Goal: Navigation & Orientation: Find specific page/section

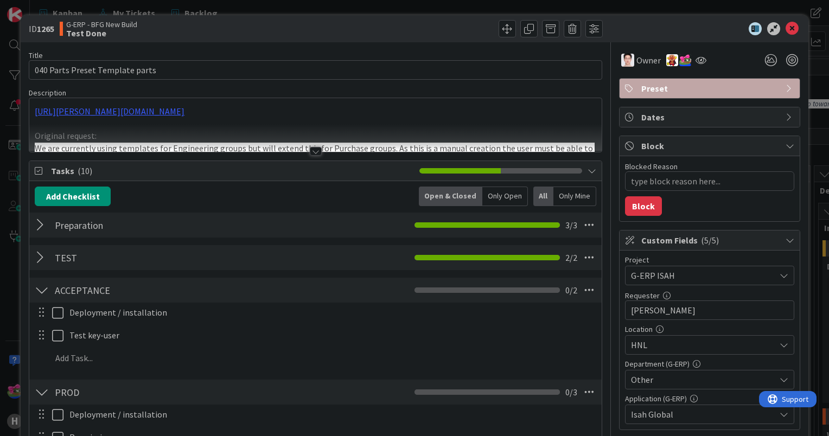
click at [311, 151] on div at bounding box center [316, 151] width 12 height 9
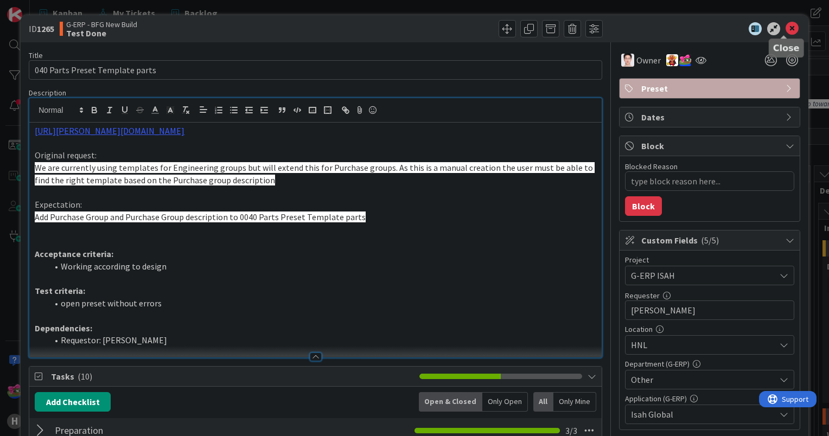
click at [786, 24] on icon at bounding box center [792, 28] width 13 height 13
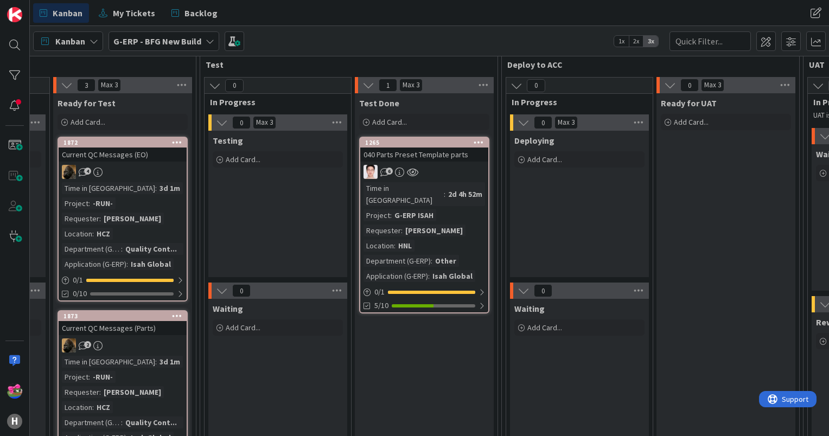
scroll to position [109, 916]
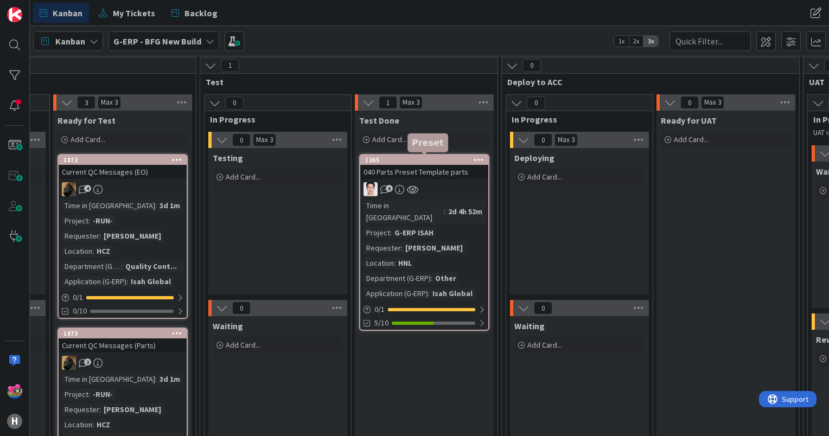
click at [415, 161] on div "1265" at bounding box center [426, 160] width 123 height 8
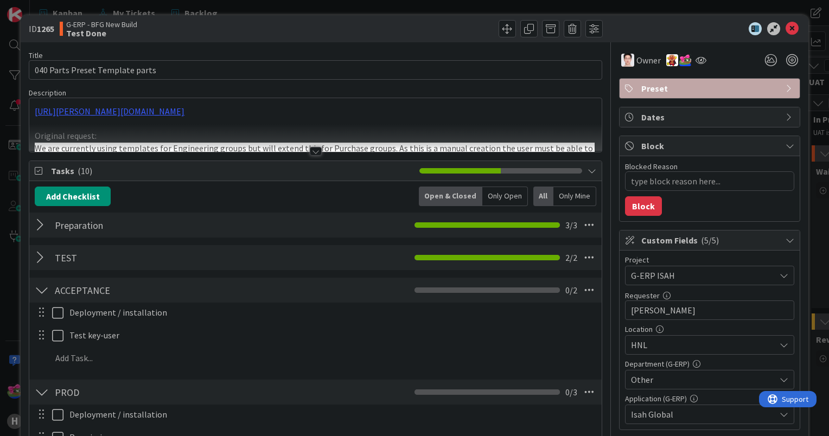
click at [38, 223] on div at bounding box center [42, 225] width 14 height 20
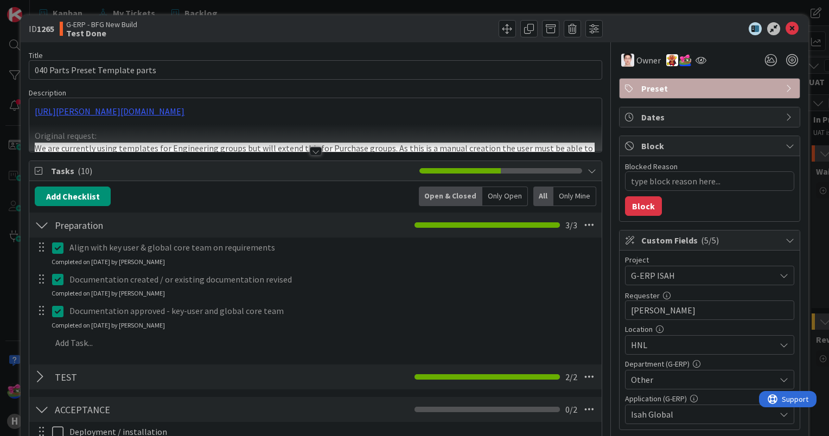
type textarea "x"
click at [38, 223] on div at bounding box center [42, 225] width 14 height 20
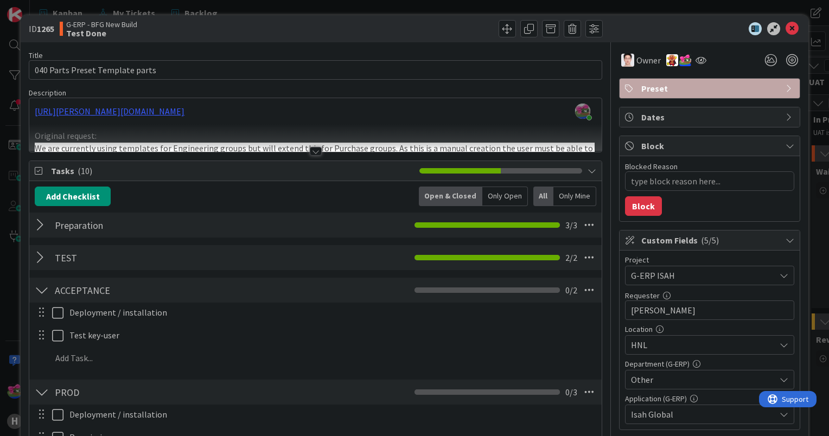
click at [39, 253] on div at bounding box center [42, 258] width 14 height 20
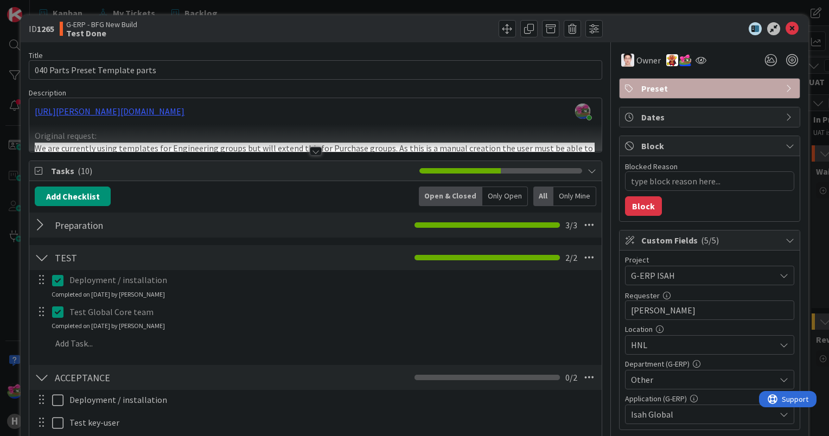
click at [41, 254] on div at bounding box center [42, 258] width 14 height 20
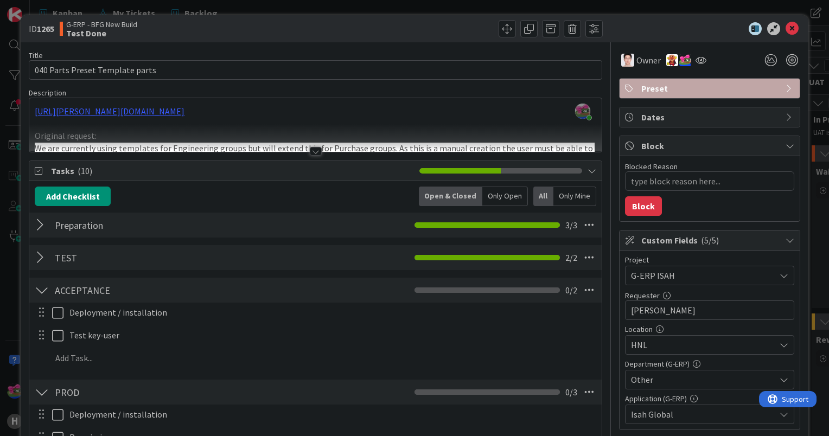
click at [231, 111] on div "Jakub Král joined 3 m ago https://huisman-smartit.onbmc.com/smartit/app/#/worko…" at bounding box center [315, 125] width 573 height 54
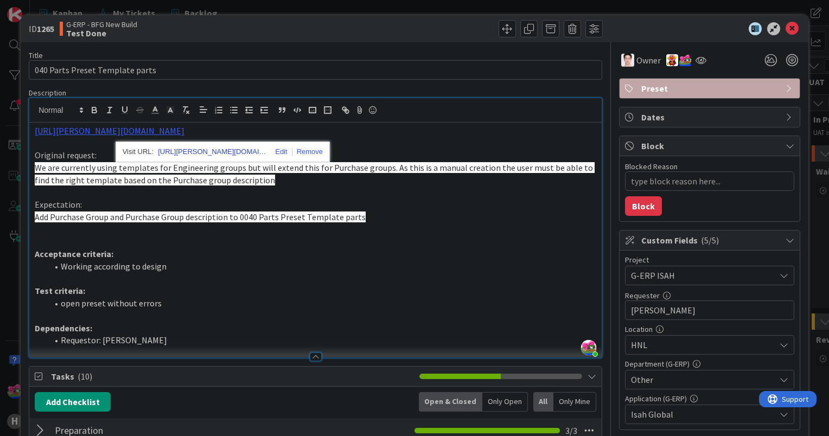
click at [208, 152] on link "https://huisman-smartit.onbmc.com/smartit/app#/workorder/AGGGSPRFBRQVHASYRN1OSY…" at bounding box center [212, 152] width 109 height 14
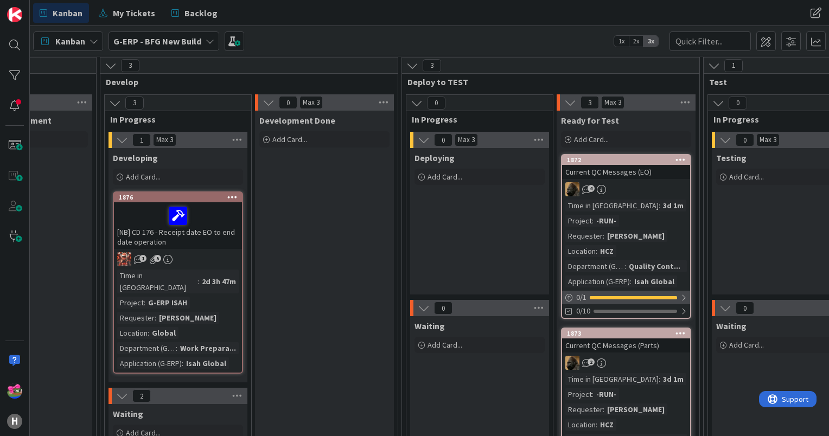
scroll to position [54, 412]
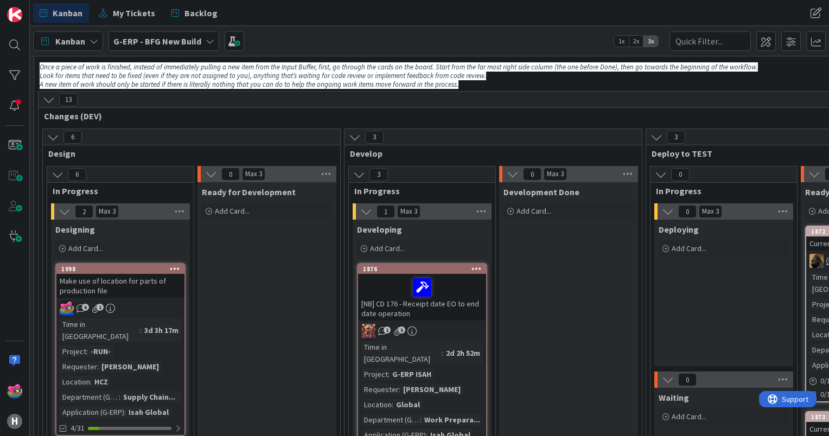
scroll to position [54, 168]
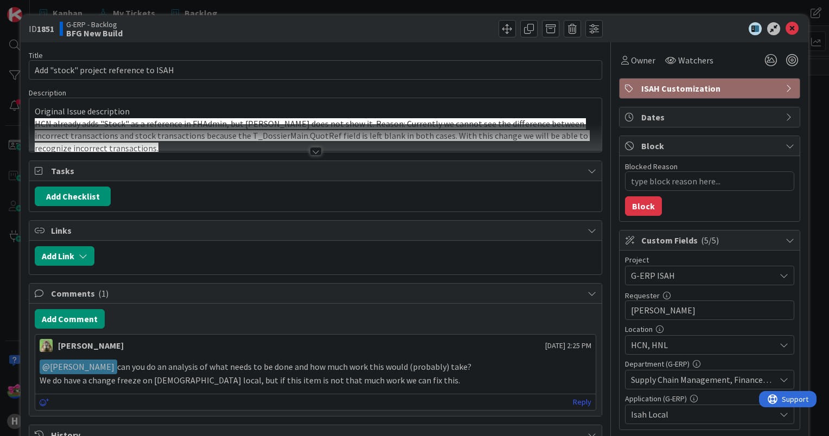
type textarea "x"
click at [310, 152] on div at bounding box center [316, 151] width 12 height 9
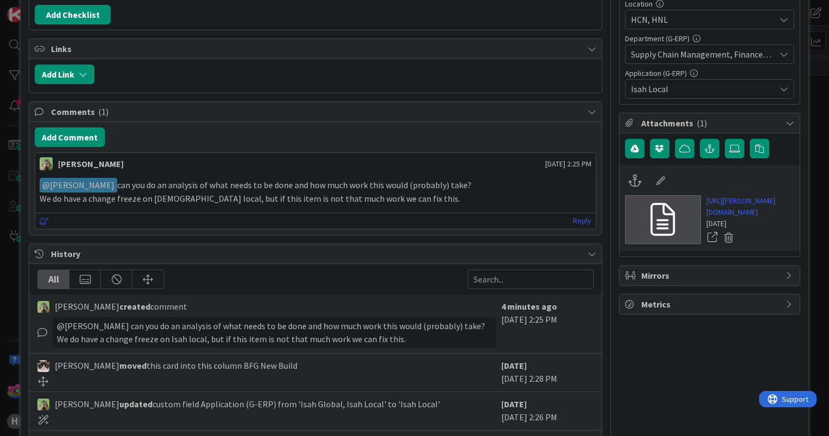
scroll to position [469, 0]
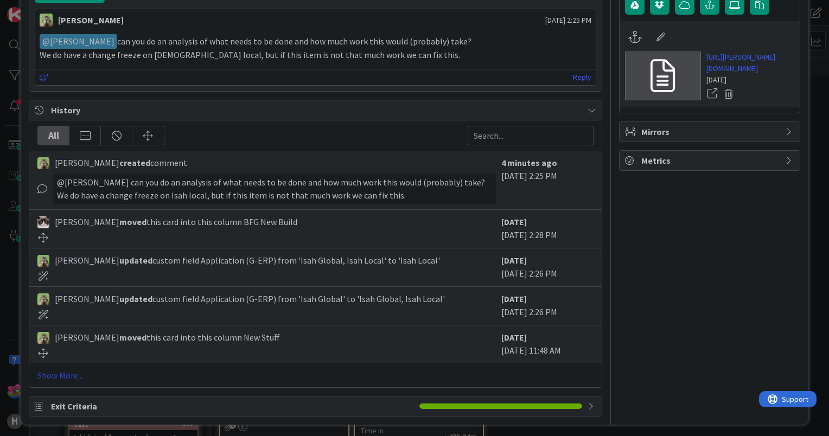
click at [59, 374] on link "Show More..." at bounding box center [315, 375] width 556 height 13
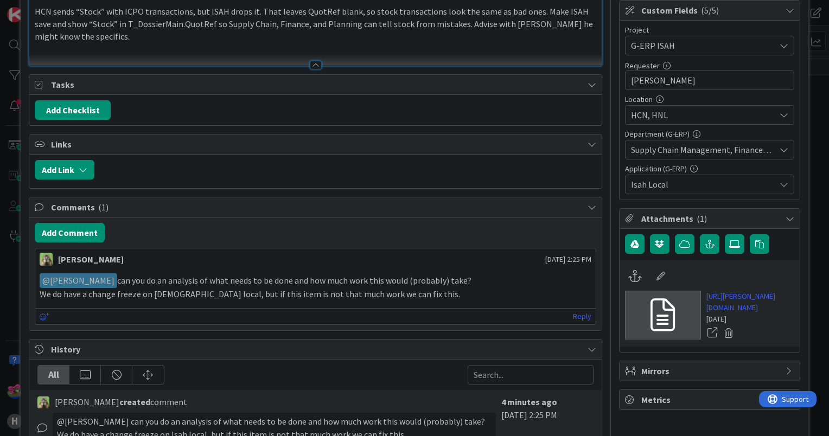
scroll to position [0, 0]
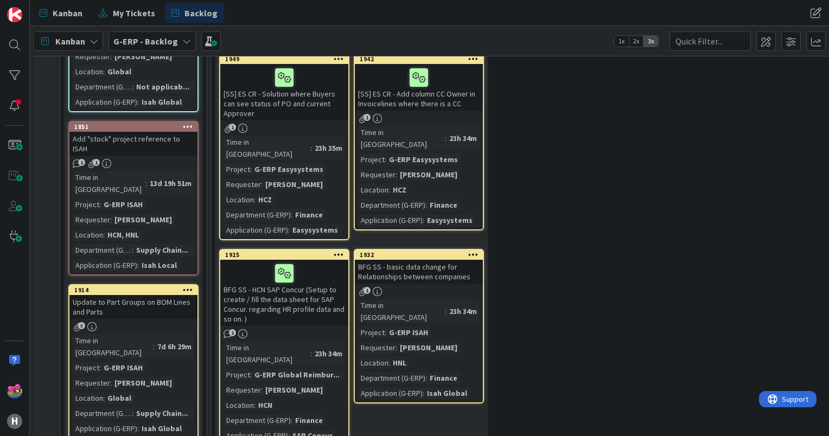
scroll to position [326, 0]
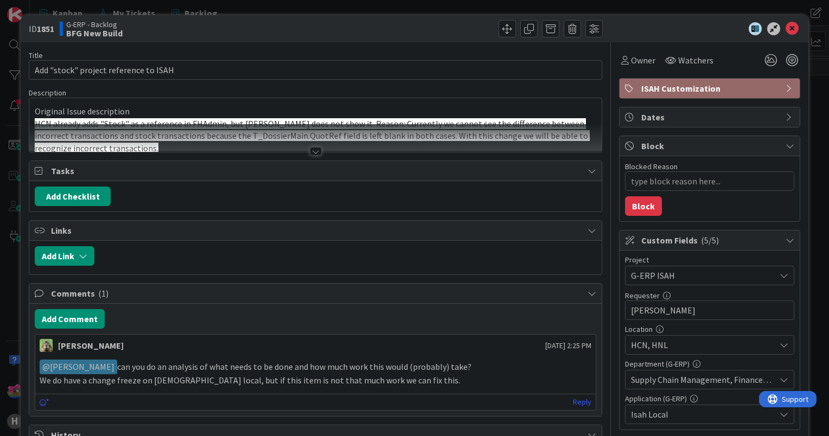
click at [310, 148] on div at bounding box center [316, 151] width 12 height 9
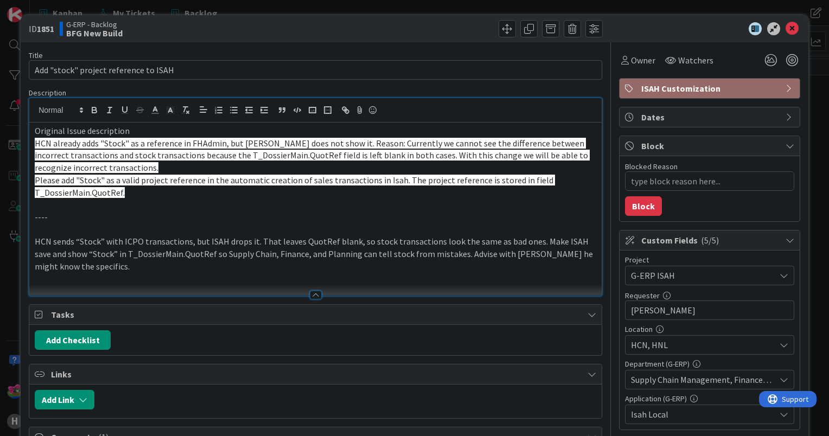
type textarea "x"
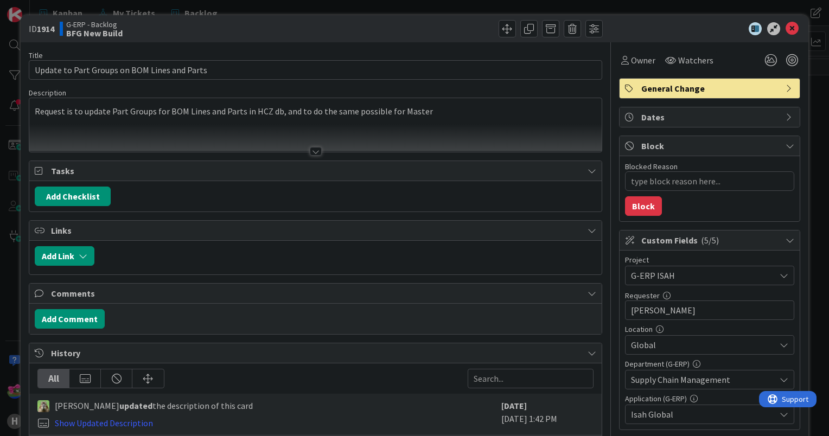
scroll to position [326, 0]
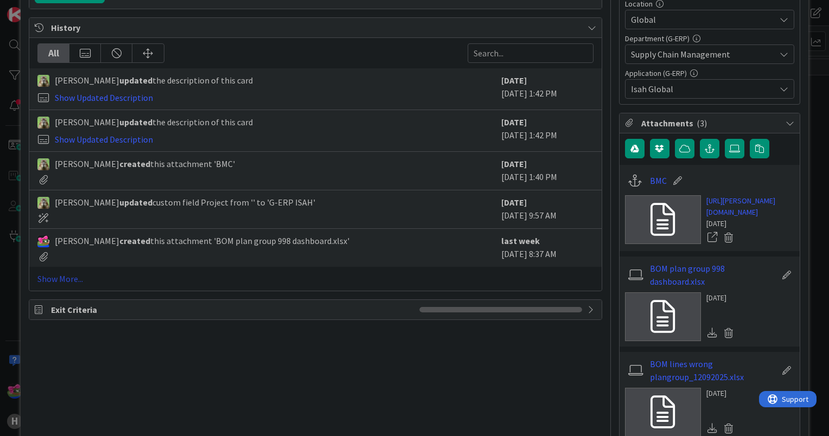
click at [70, 282] on link "Show More..." at bounding box center [315, 278] width 556 height 13
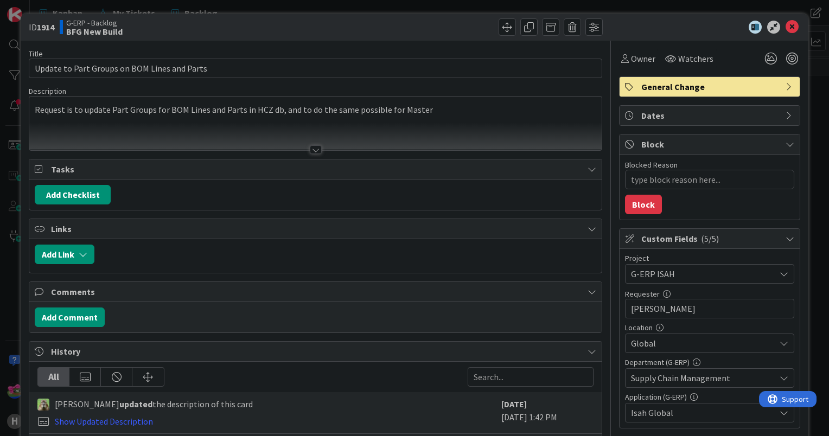
scroll to position [0, 0]
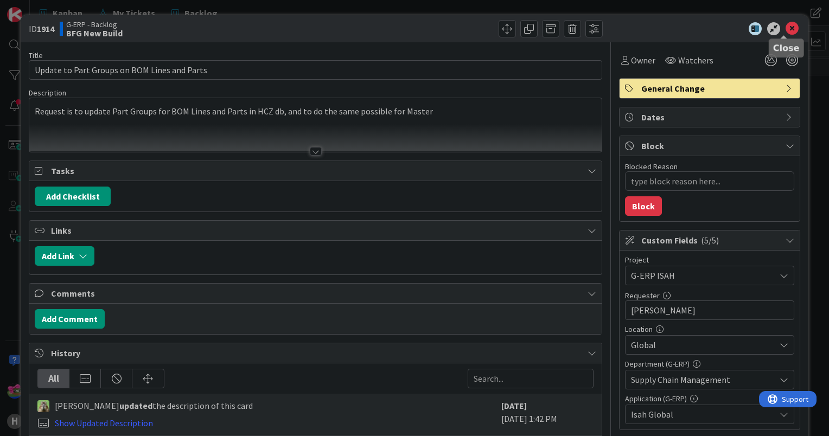
click at [786, 27] on icon at bounding box center [792, 28] width 13 height 13
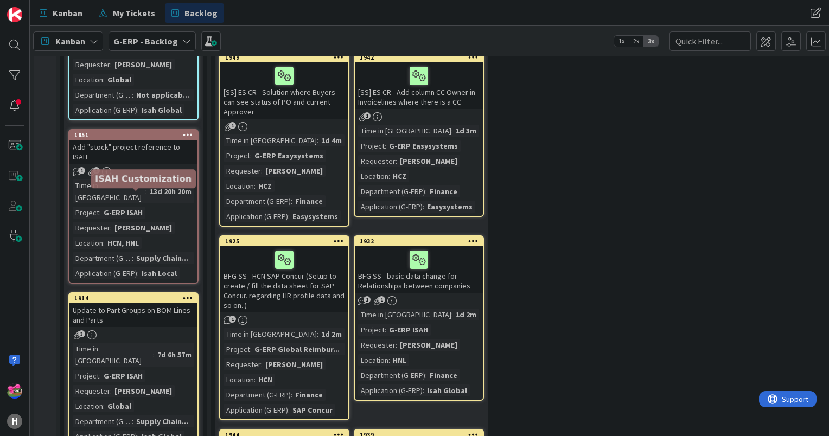
scroll to position [380, 0]
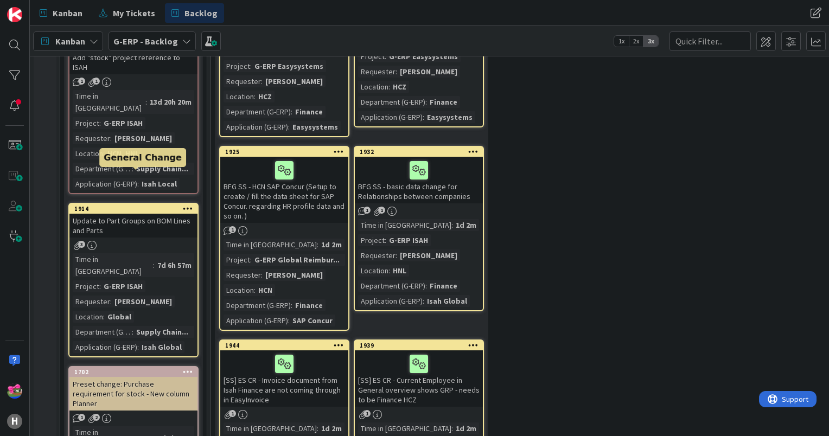
click at [164, 205] on div "1914" at bounding box center [135, 209] width 123 height 8
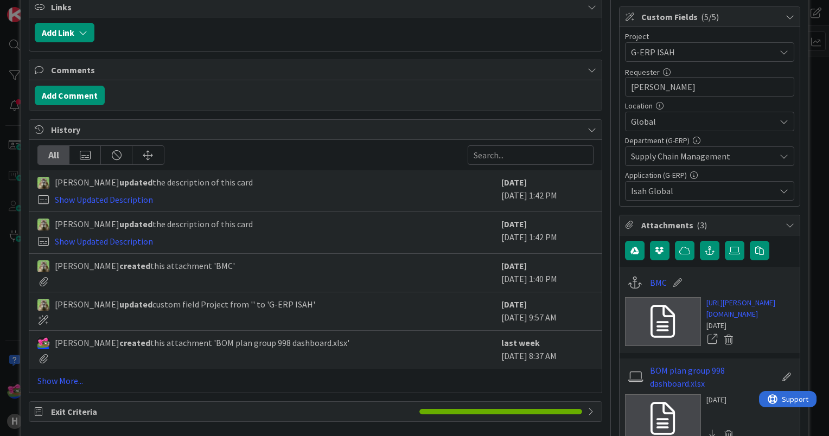
scroll to position [16, 0]
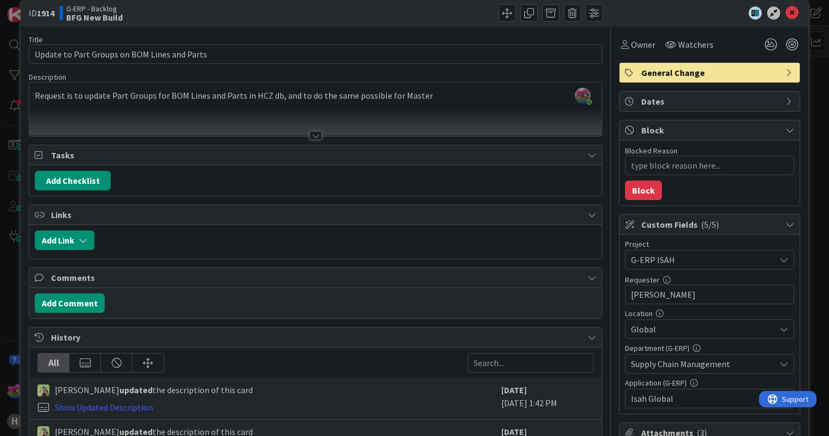
type textarea "x"
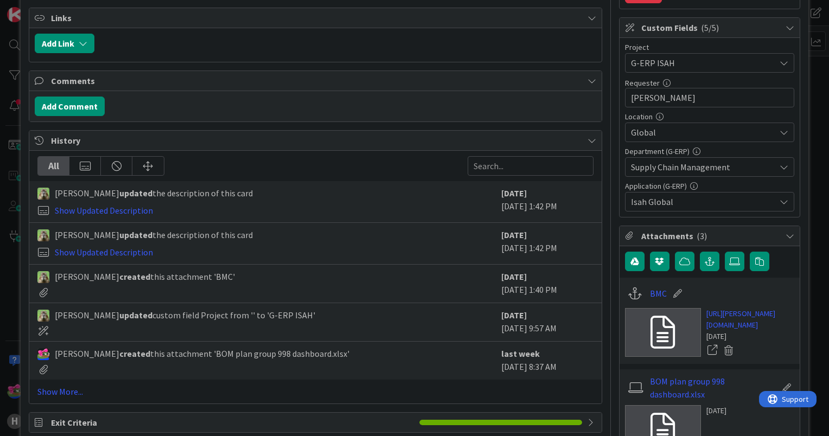
scroll to position [380, 0]
